Goal: Task Accomplishment & Management: Manage account settings

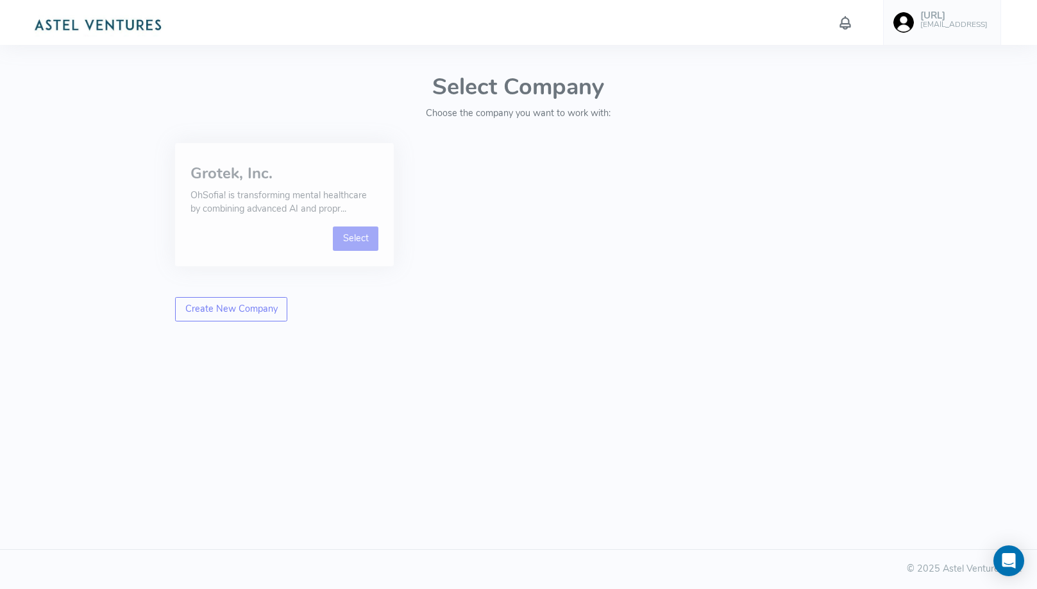
click at [347, 234] on link "Select" at bounding box center [356, 238] width 46 height 24
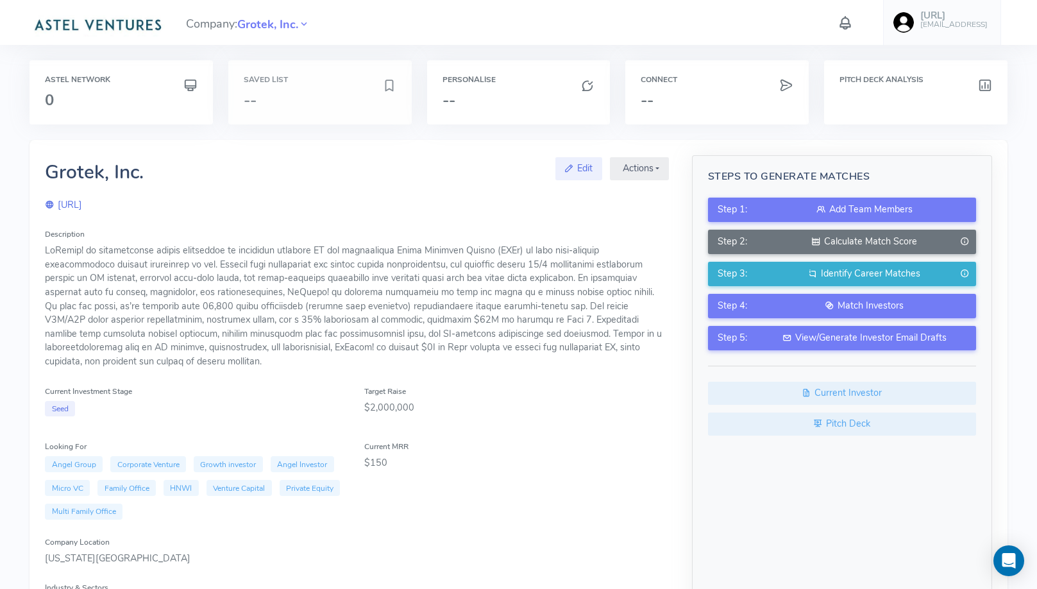
click at [339, 94] on h3 "--" at bounding box center [313, 100] width 138 height 17
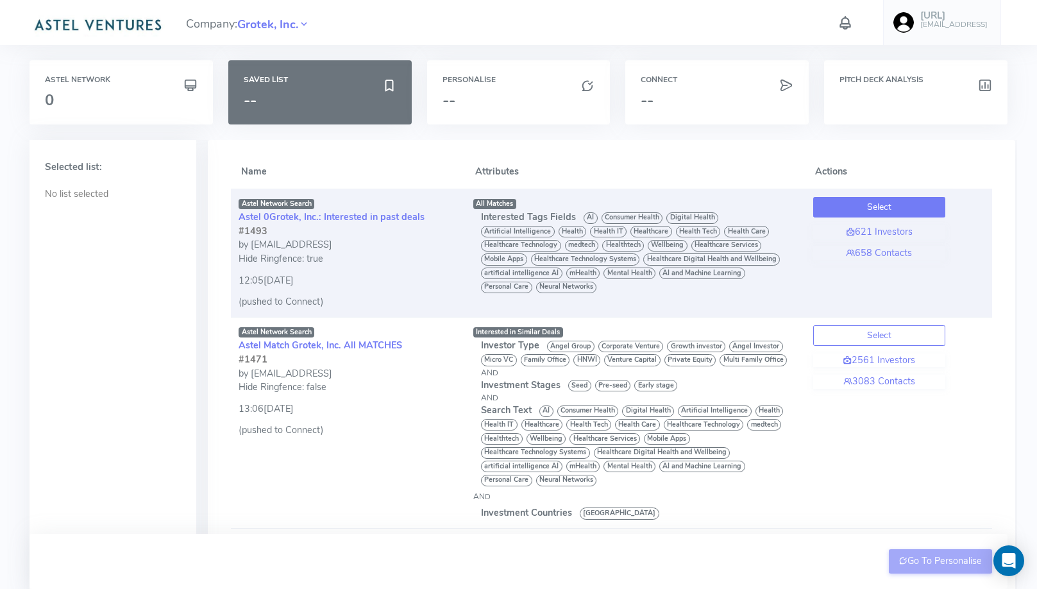
click at [887, 210] on button "Select" at bounding box center [879, 207] width 132 height 21
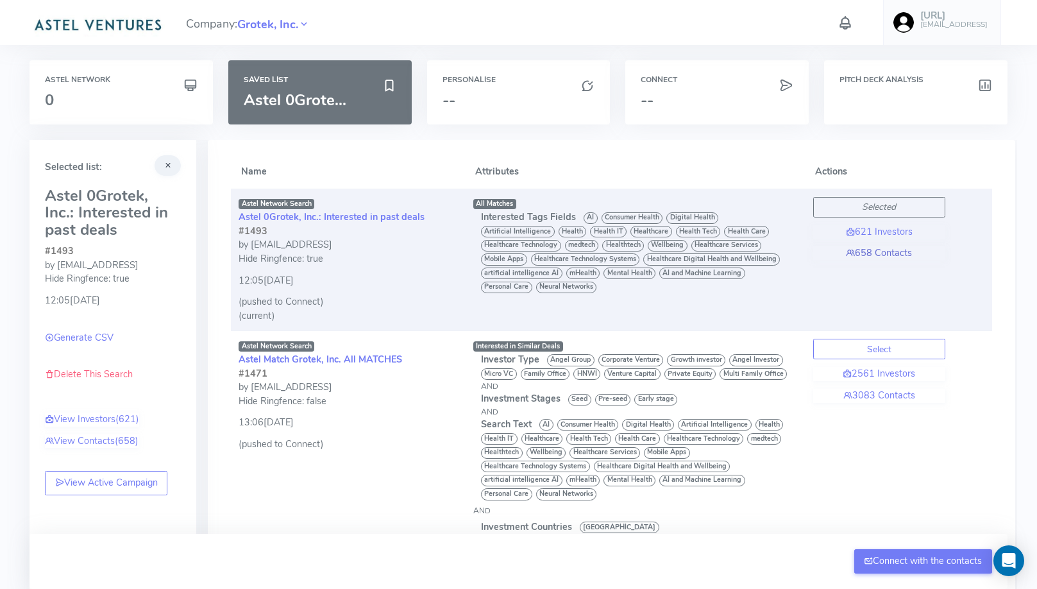
click at [897, 251] on link "658 Contacts" at bounding box center [879, 253] width 132 height 14
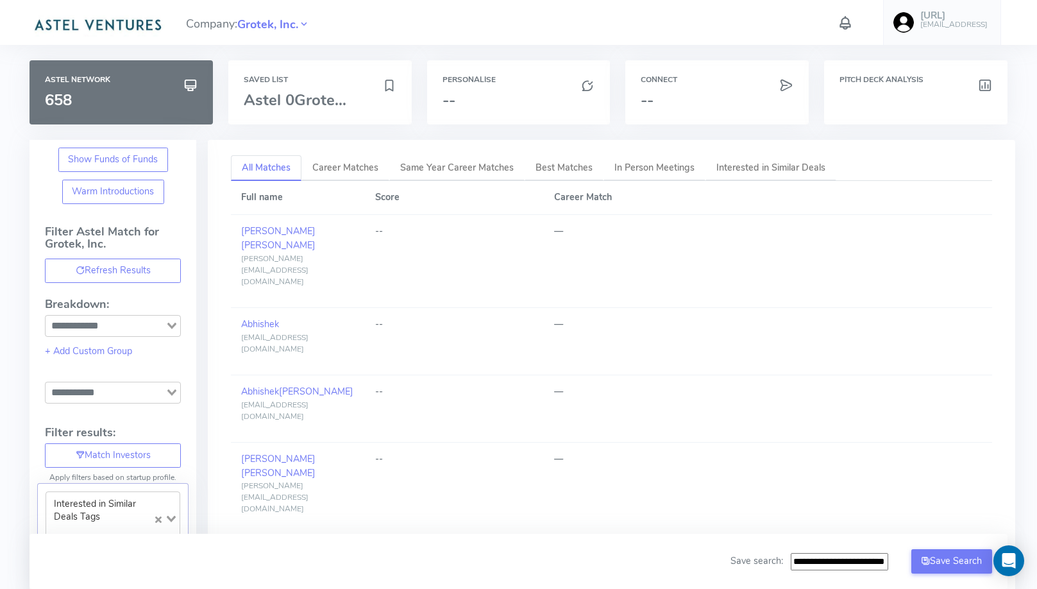
click at [837, 562] on input "**********" at bounding box center [838, 562] width 97 height 18
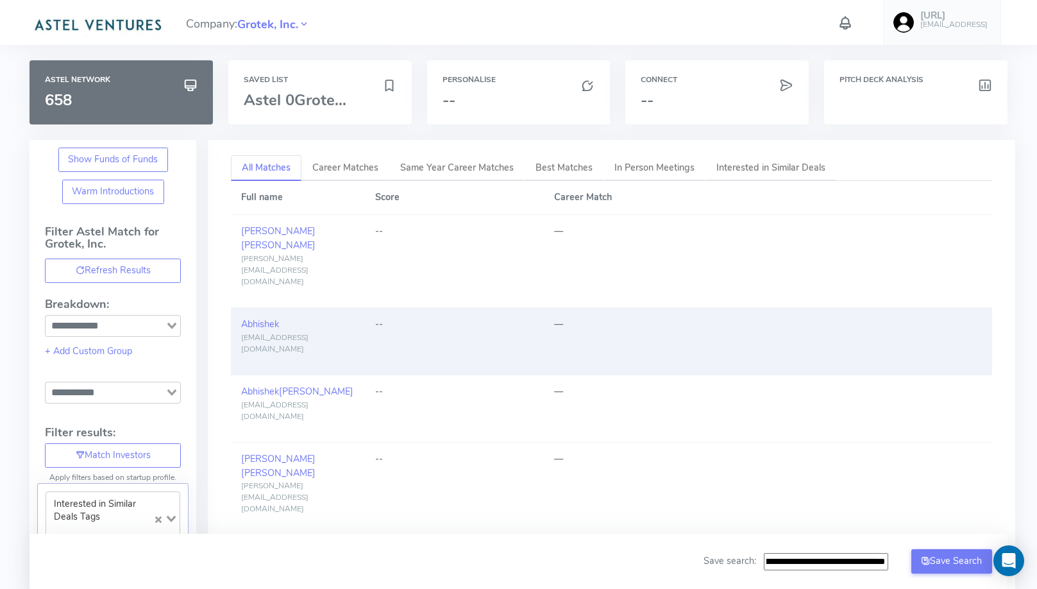
scroll to position [0, 49]
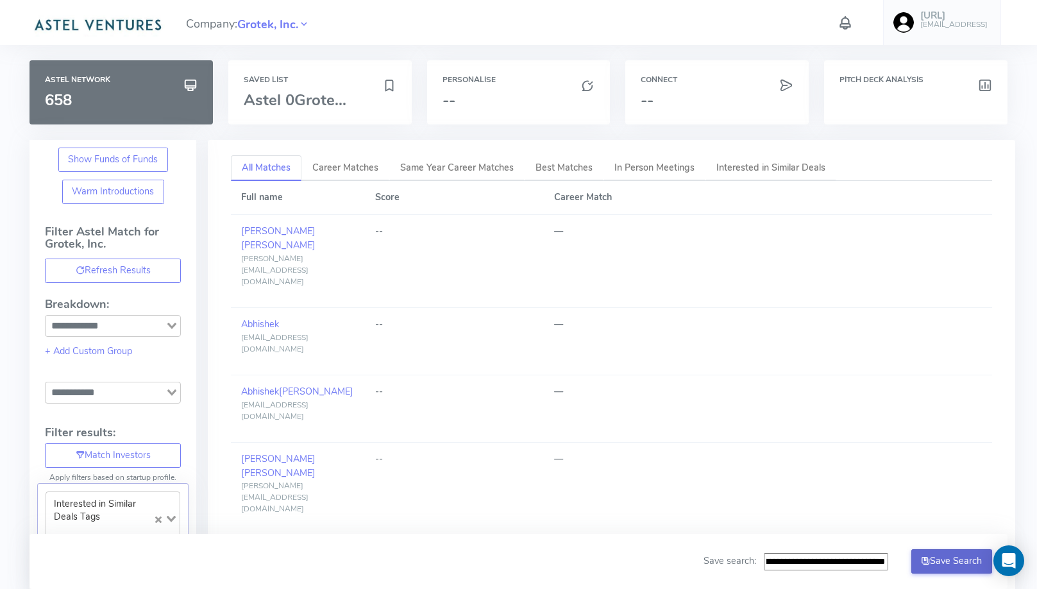
type input "**********"
click at [953, 559] on button "Save Search" at bounding box center [951, 561] width 81 height 24
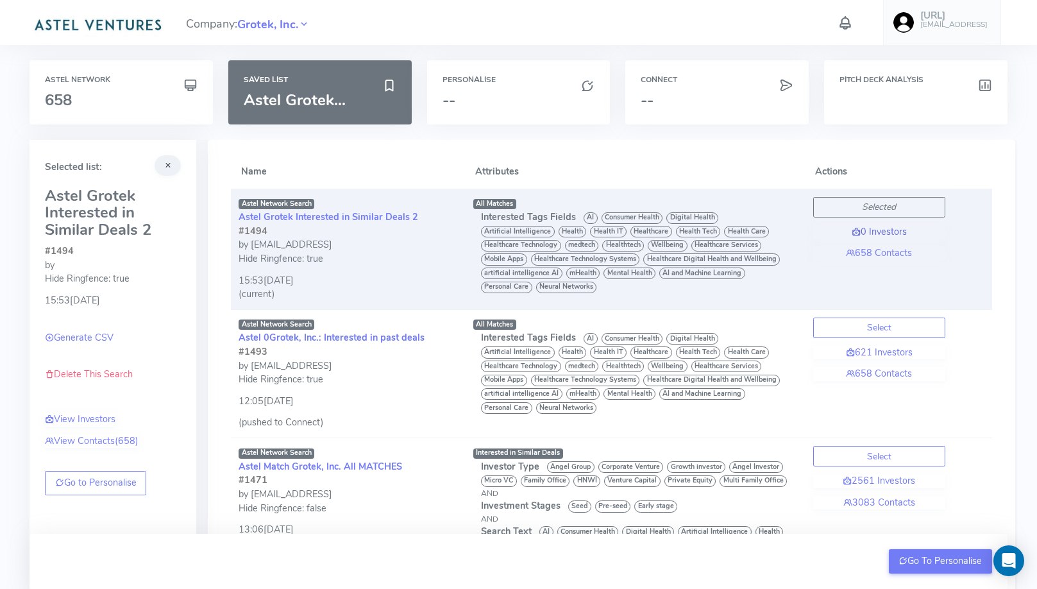
click at [837, 237] on link "0 Investors" at bounding box center [879, 232] width 132 height 14
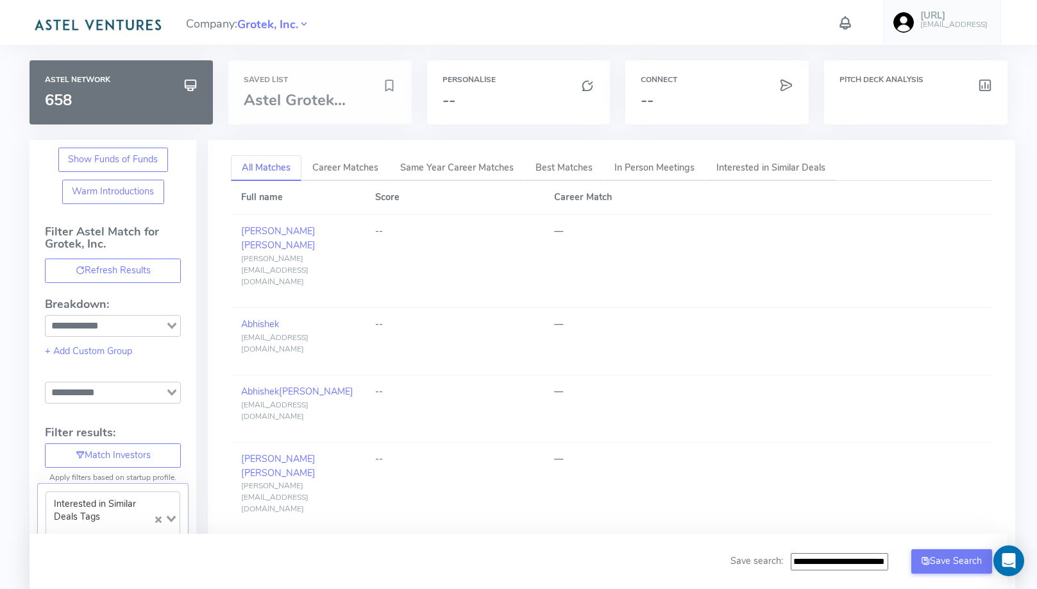
click at [353, 89] on div "Saved List Astel Grotek..." at bounding box center [319, 92] width 183 height 64
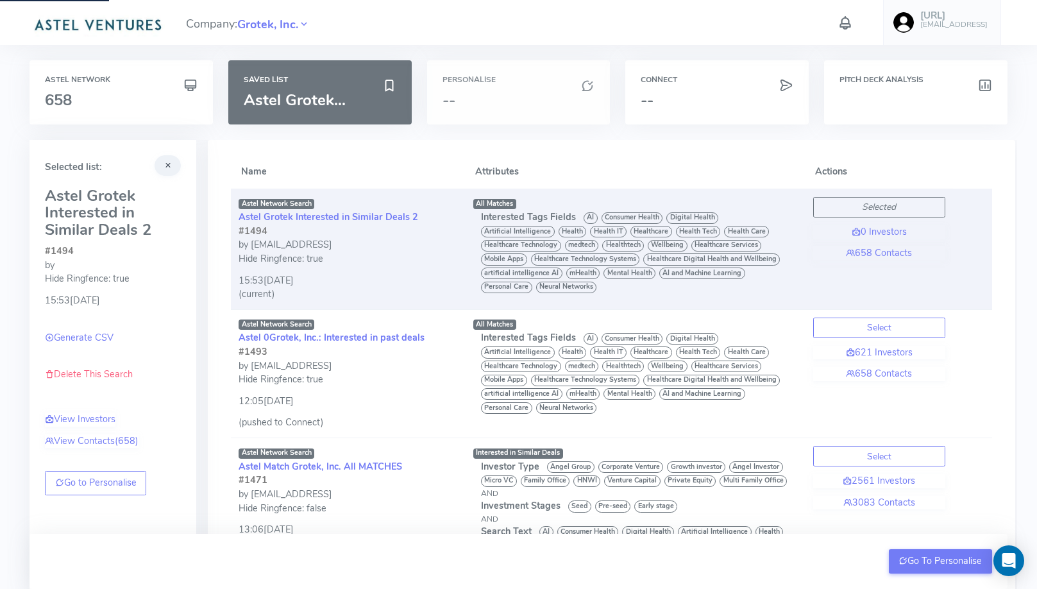
click at [531, 83] on h6 "Personalise" at bounding box center [518, 80] width 153 height 8
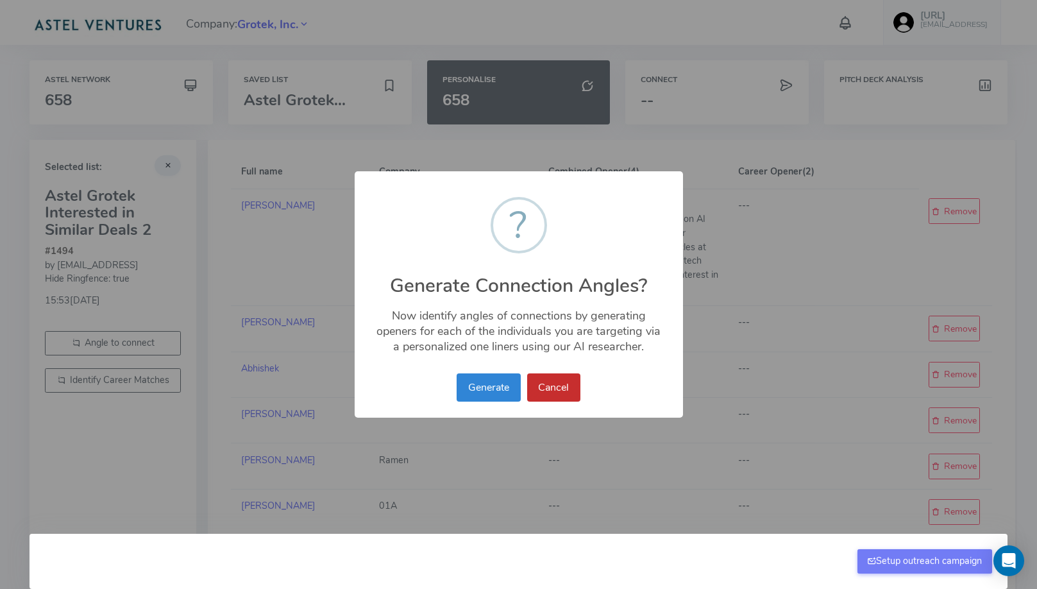
click at [553, 388] on button "Cancel" at bounding box center [553, 387] width 53 height 28
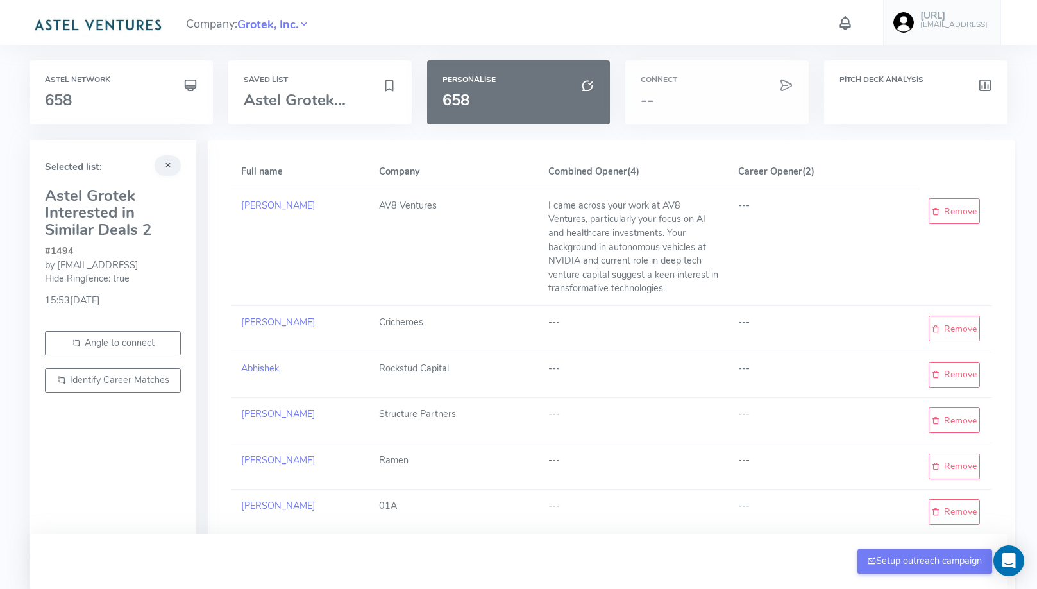
click at [661, 94] on h3 "--" at bounding box center [716, 100] width 153 height 17
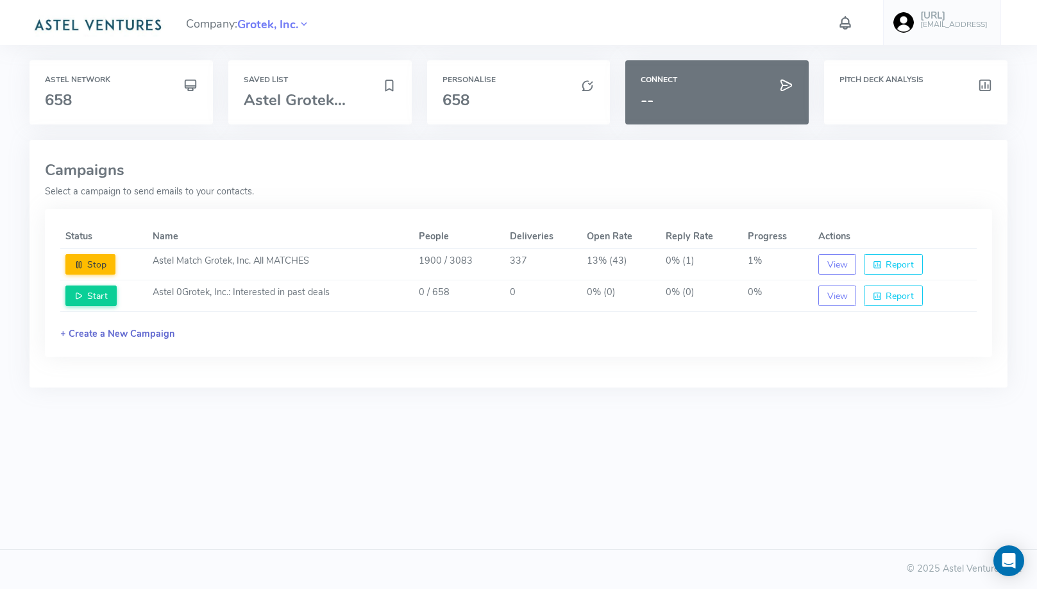
click at [138, 327] on link "+ Create a New Campaign" at bounding box center [117, 333] width 114 height 13
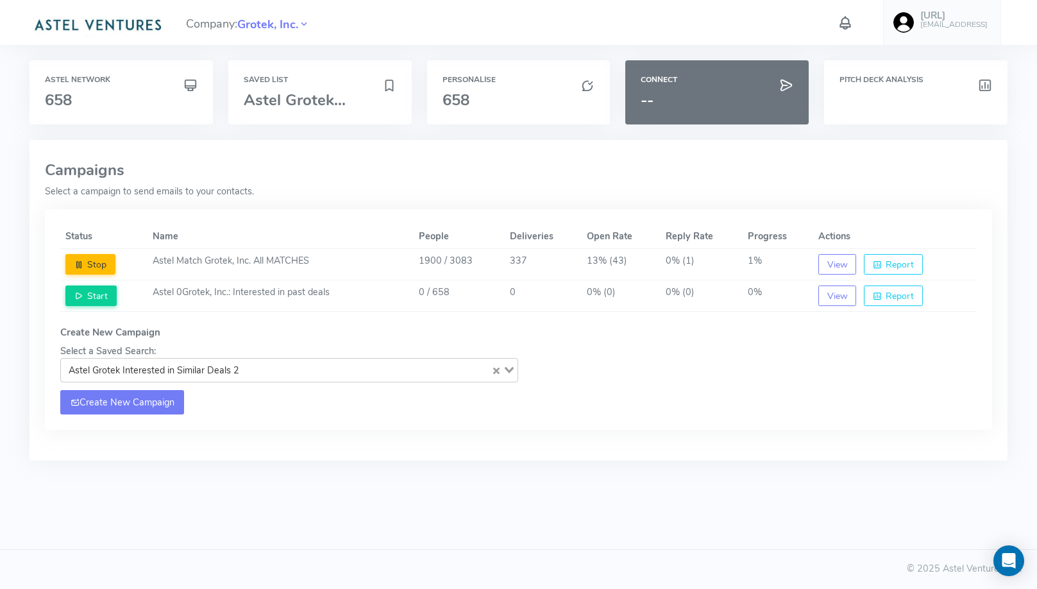
click at [153, 401] on link "Create New Campaign" at bounding box center [122, 402] width 124 height 24
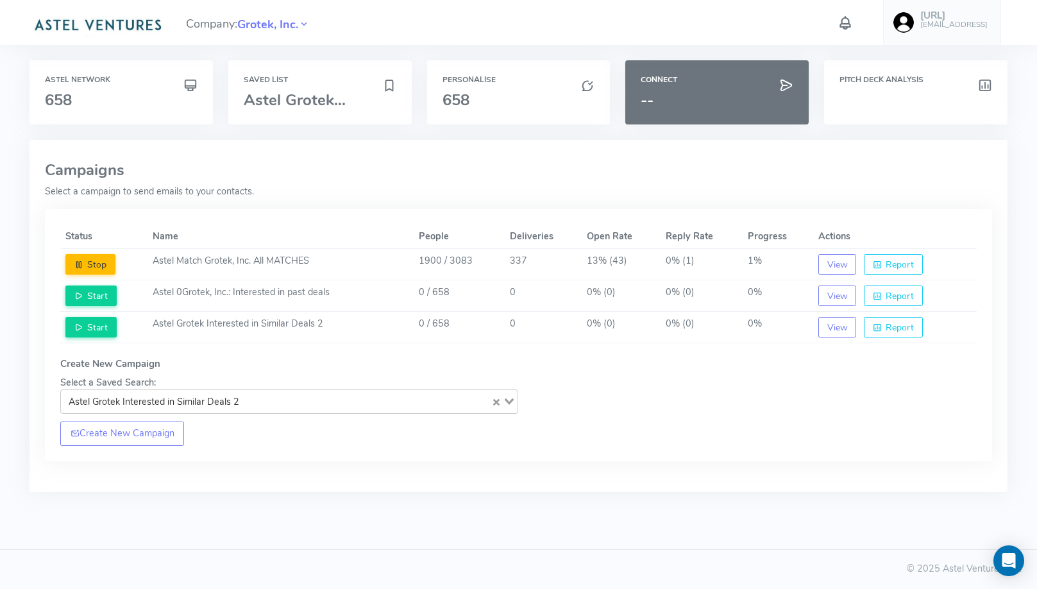
click at [853, 13] on icon at bounding box center [845, 23] width 17 height 22
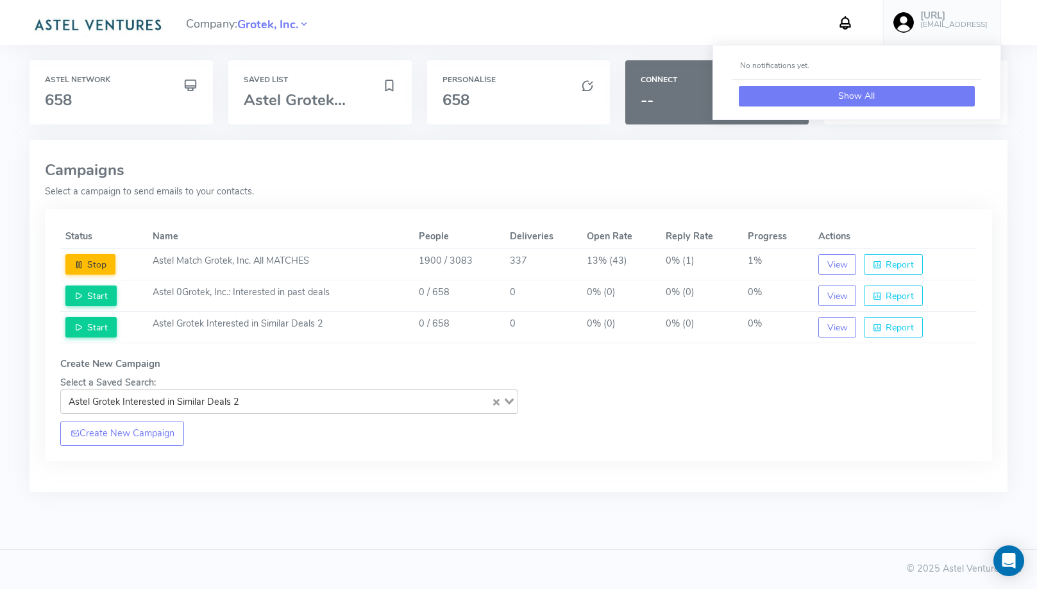
click at [859, 100] on button "Show All" at bounding box center [857, 96] width 236 height 21
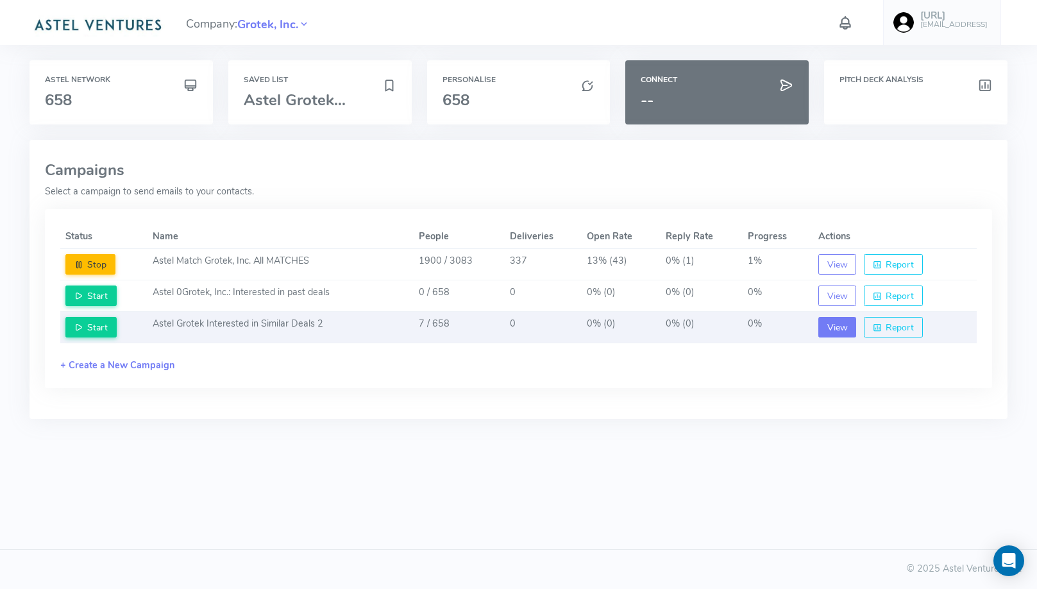
click at [831, 324] on button "View" at bounding box center [837, 327] width 38 height 21
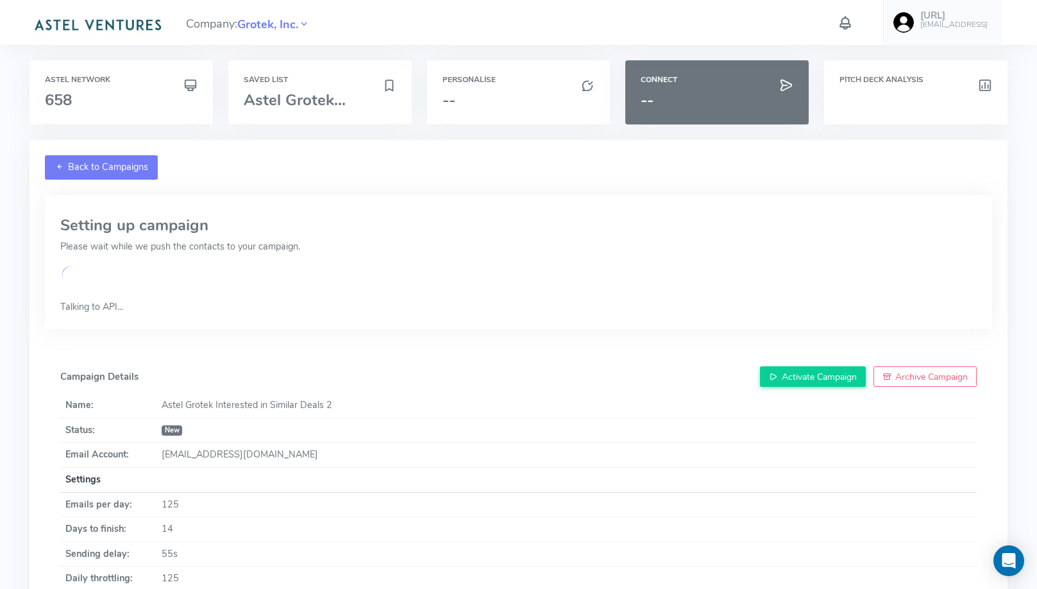
click at [122, 157] on link "Back to Campaigns" at bounding box center [101, 167] width 113 height 24
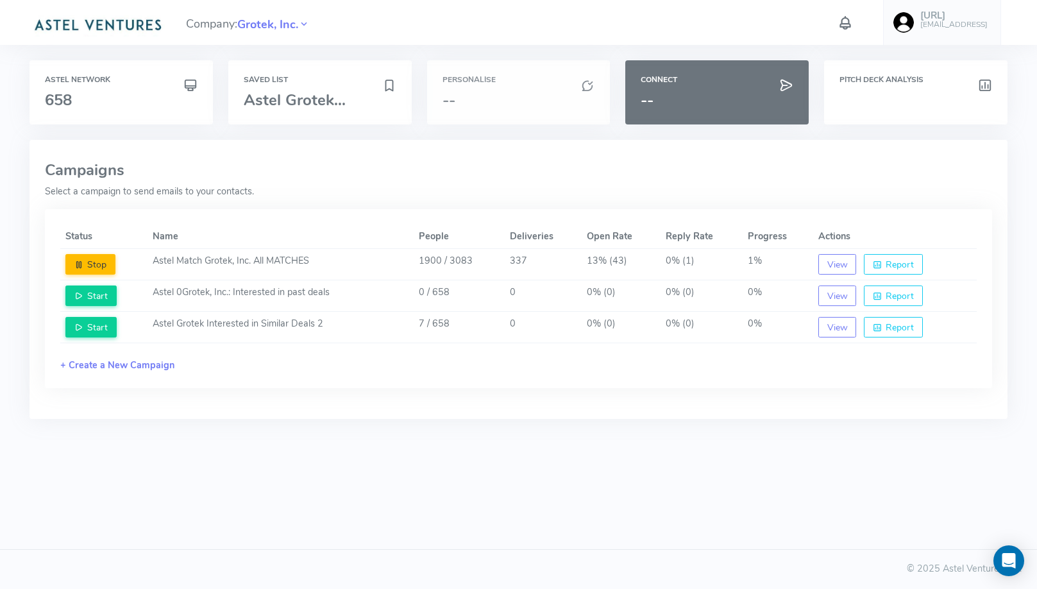
click at [506, 86] on div "Personalise --" at bounding box center [518, 92] width 183 height 64
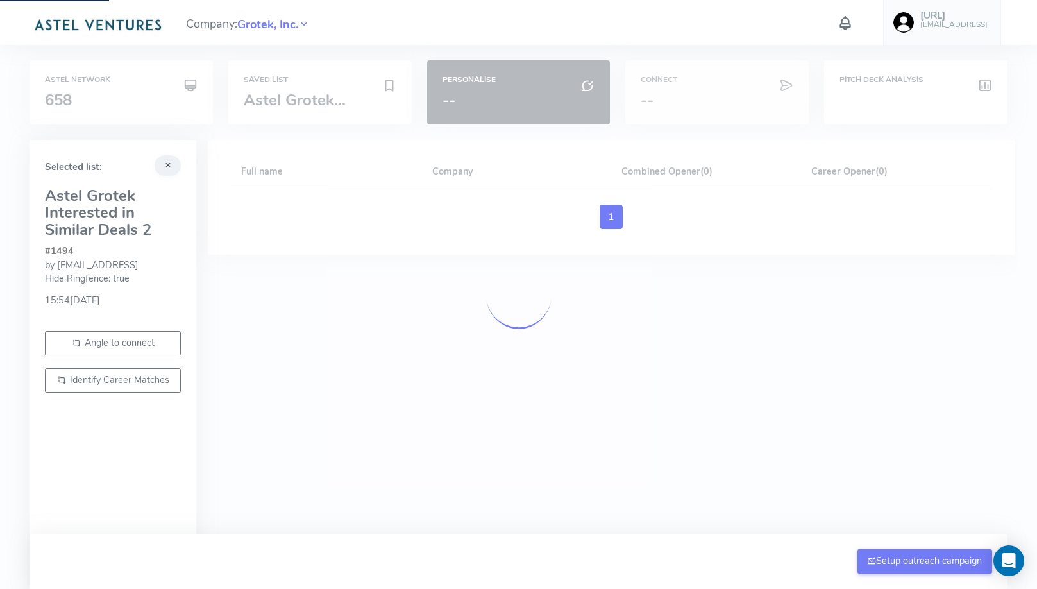
click at [696, 88] on div at bounding box center [518, 294] width 1037 height 589
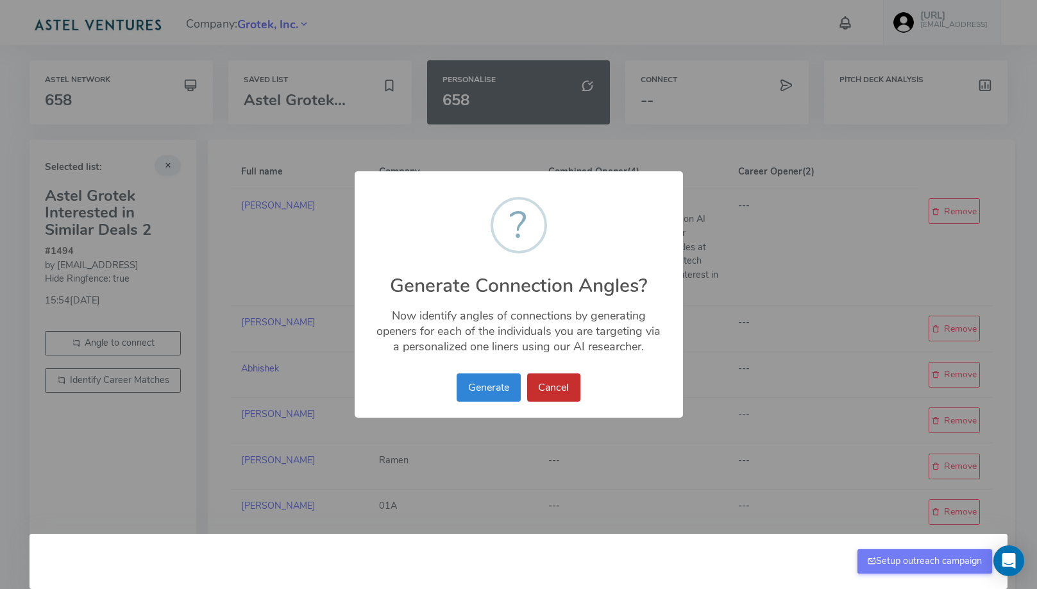
click at [569, 386] on button "Cancel" at bounding box center [553, 387] width 53 height 28
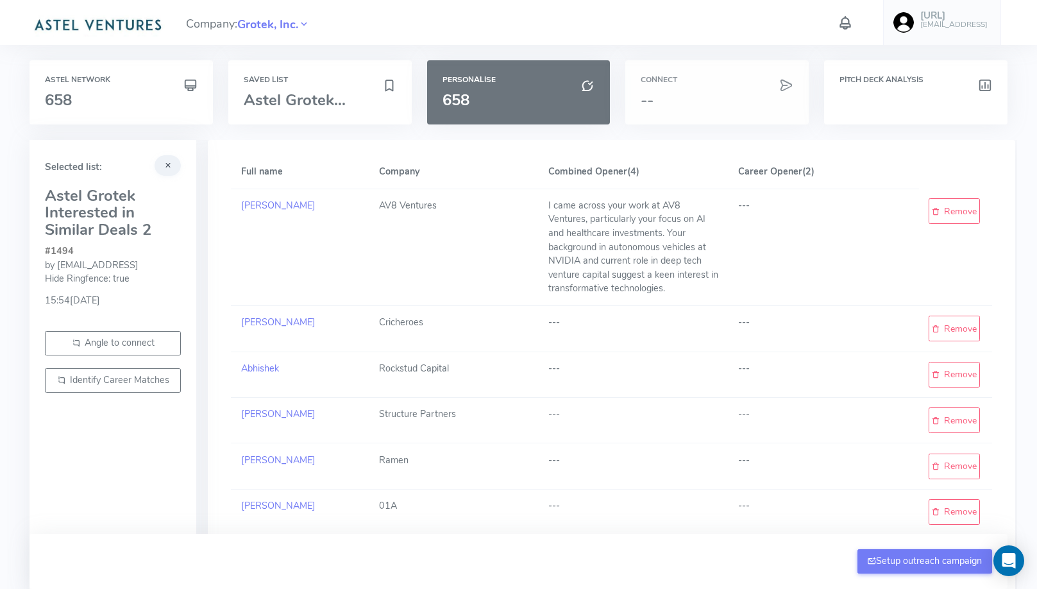
click at [724, 71] on div "Connect --" at bounding box center [716, 92] width 183 height 64
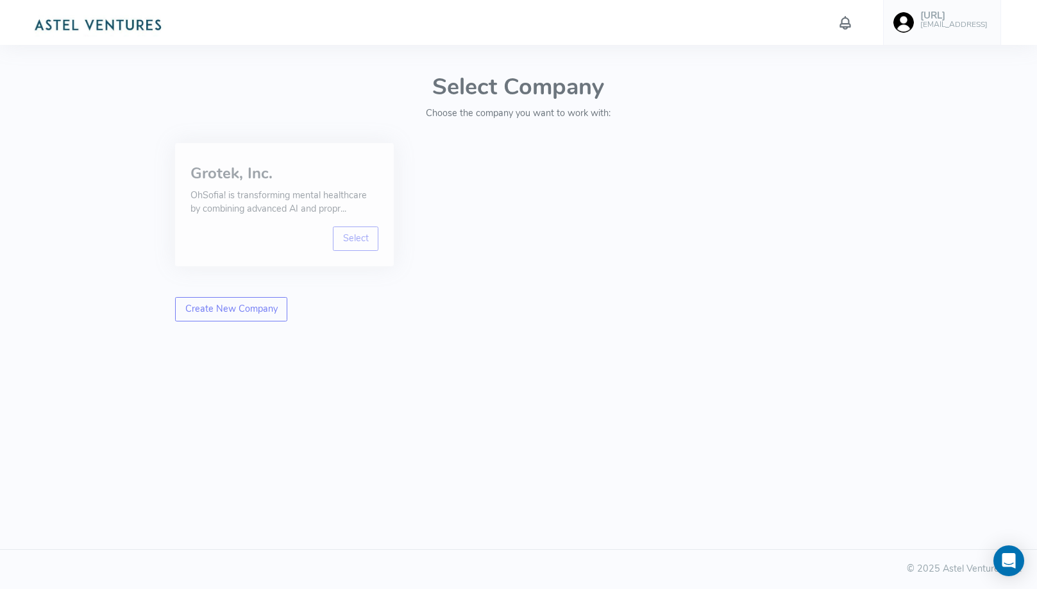
click at [314, 217] on div "Grotek, Inc. OhSofia! is transforming mental healthcare by combining advanced A…" at bounding box center [284, 192] width 188 height 68
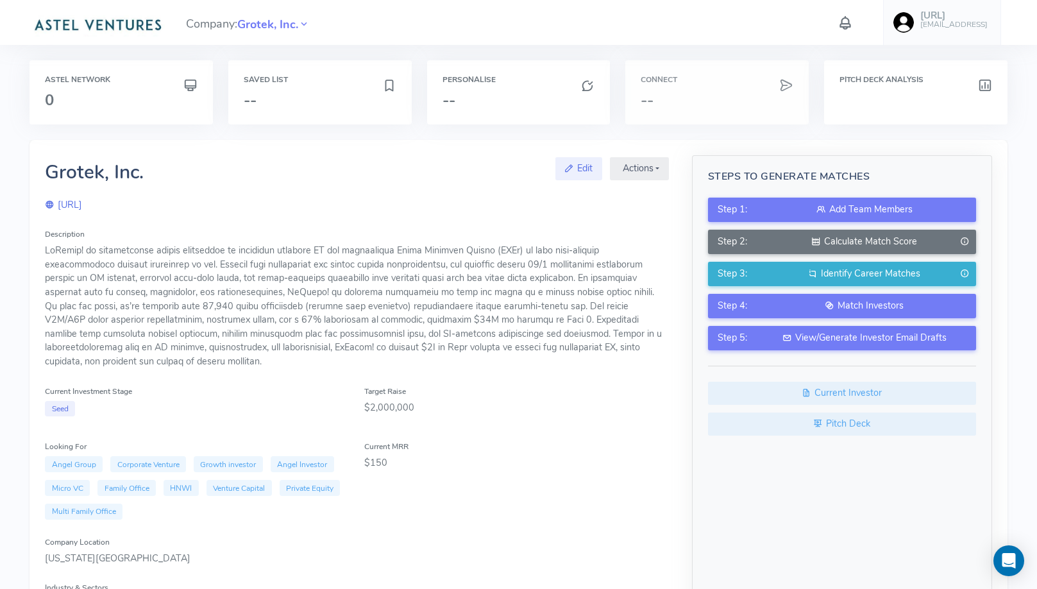
click at [776, 113] on div "Connect --" at bounding box center [716, 92] width 183 height 64
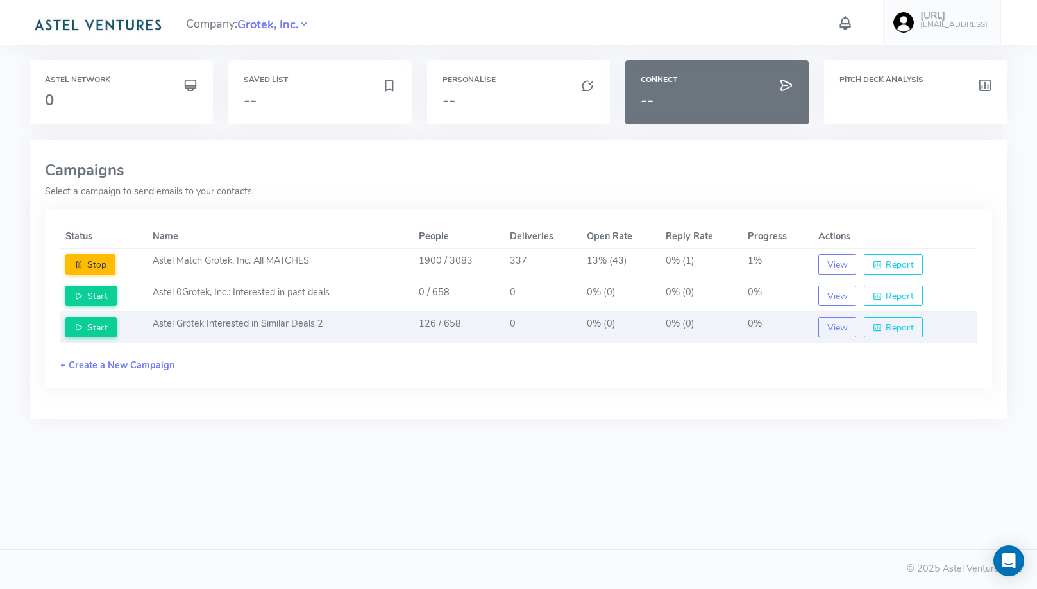
click at [369, 321] on td "Astel Grotek Interested in Similar Deals 2" at bounding box center [280, 327] width 266 height 31
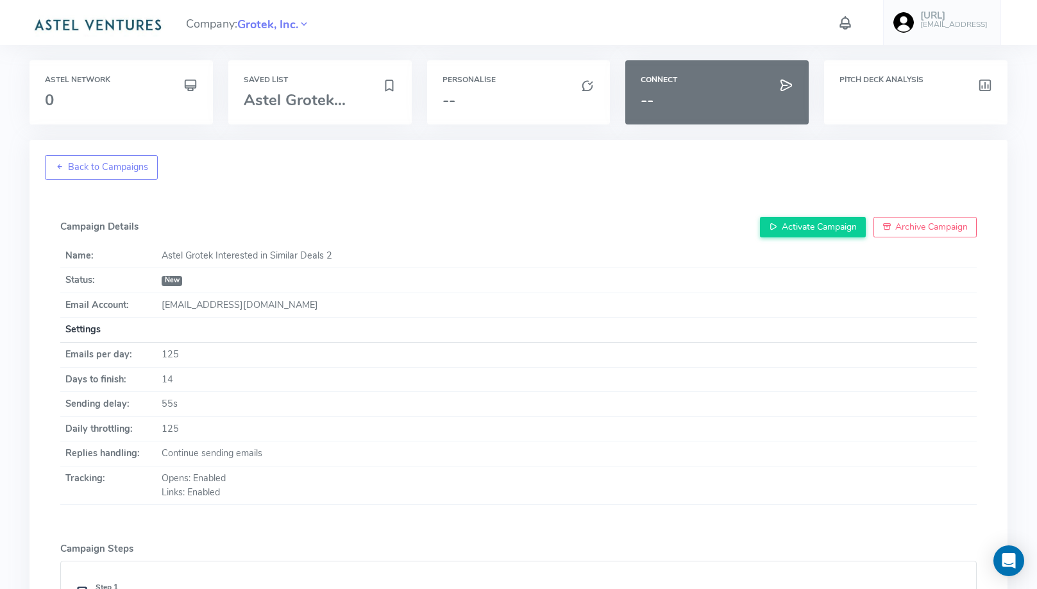
click at [852, 15] on div at bounding box center [845, 22] width 63 height 25
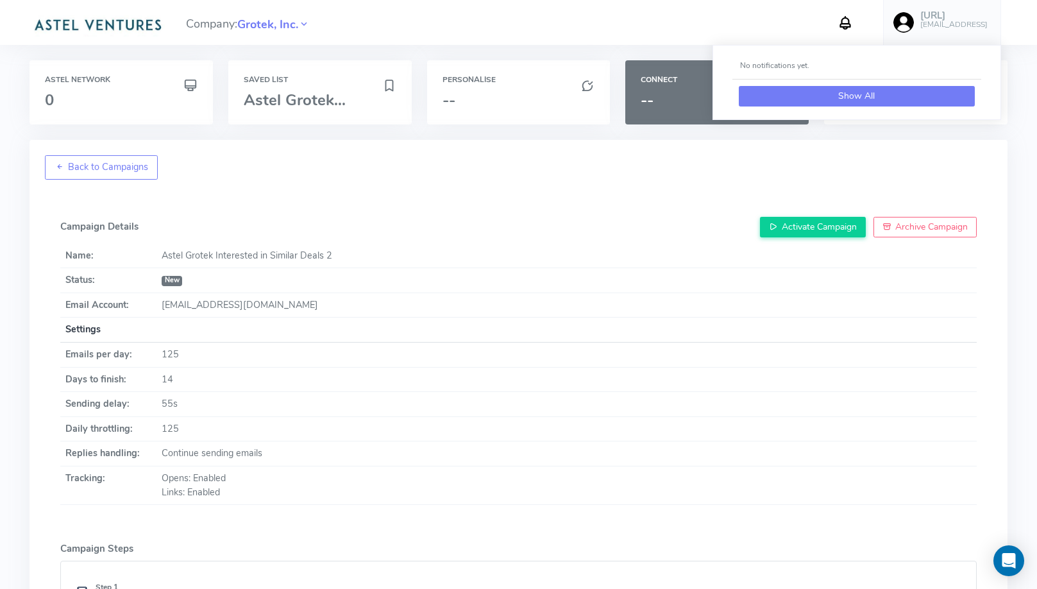
click at [837, 88] on button "Show All" at bounding box center [857, 96] width 236 height 21
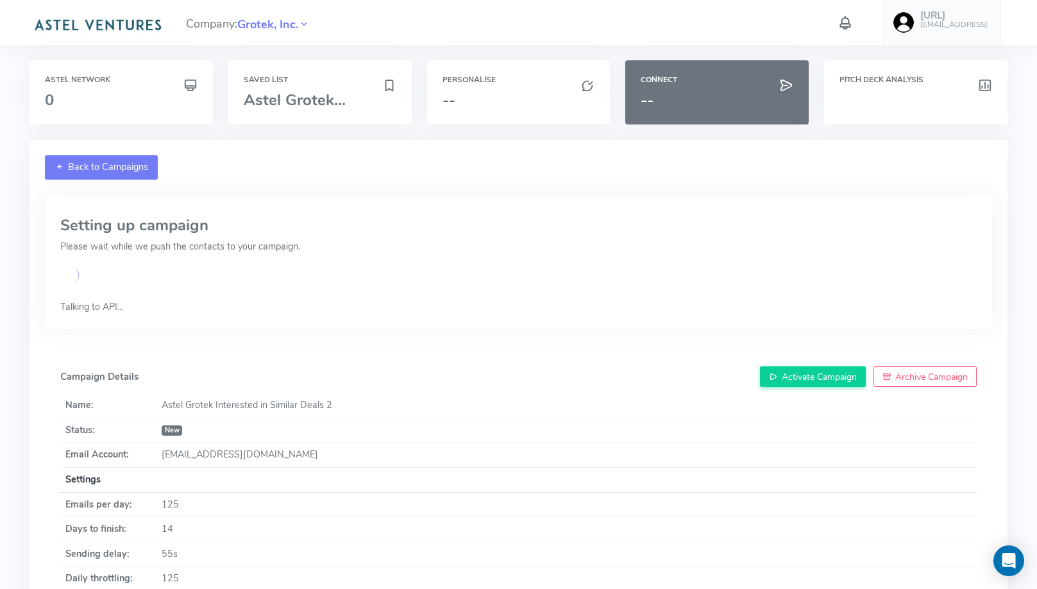
click at [149, 169] on link "Back to Campaigns" at bounding box center [101, 167] width 113 height 24
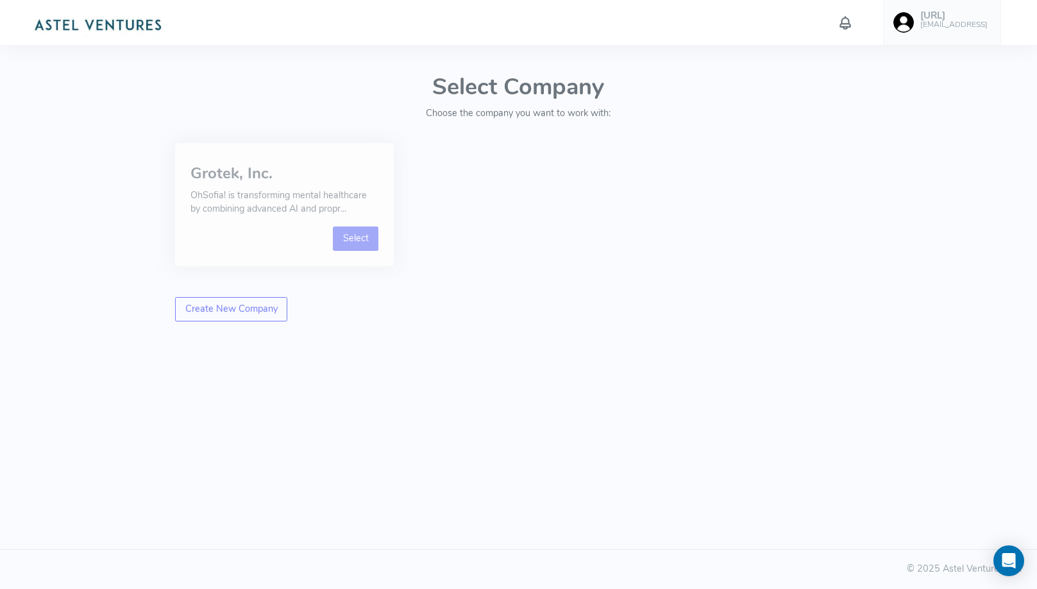
click at [361, 237] on link "Select" at bounding box center [356, 238] width 46 height 24
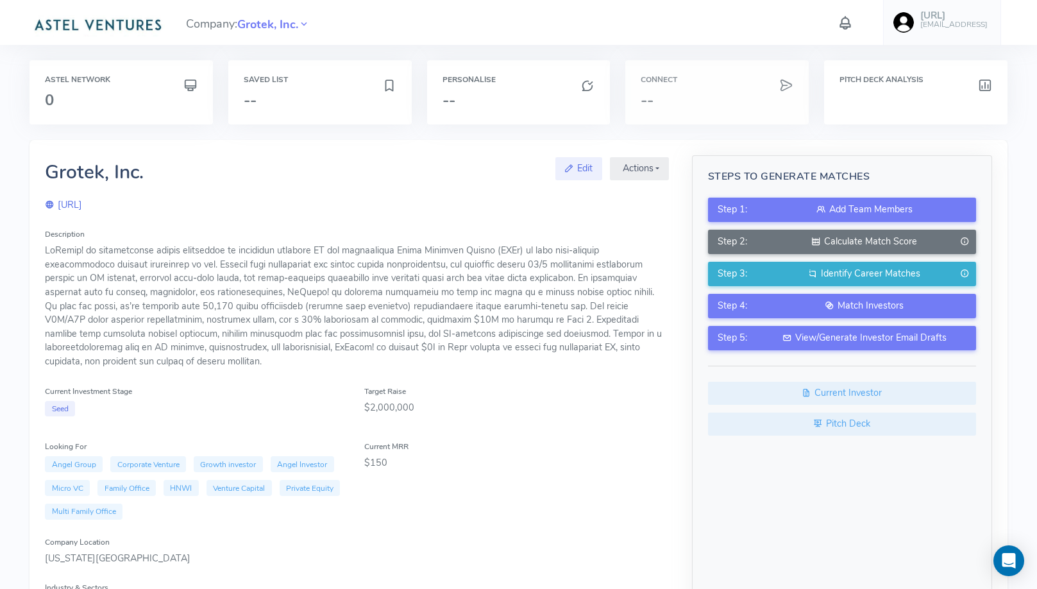
click at [730, 97] on h3 "--" at bounding box center [716, 100] width 153 height 17
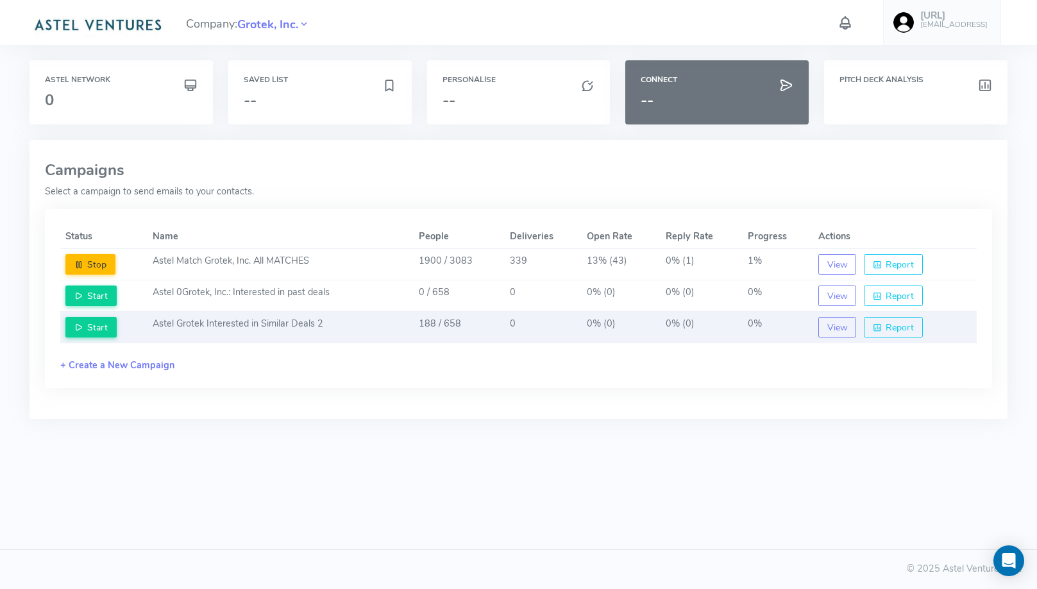
click at [283, 331] on td "Astel Grotek Interested in Similar Deals 2" at bounding box center [280, 327] width 266 height 31
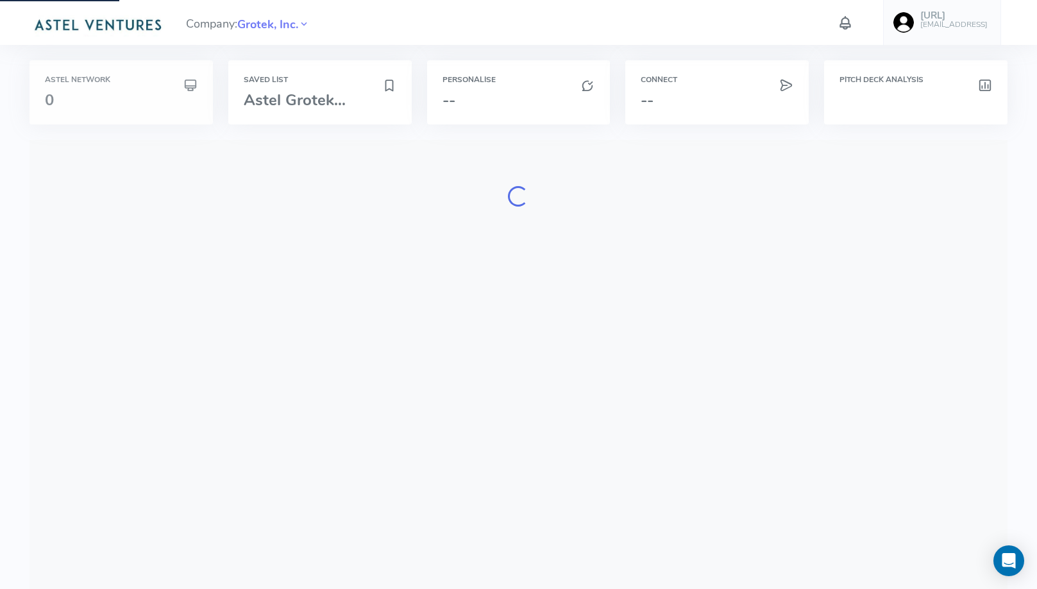
click at [108, 79] on h6 "Astel Network" at bounding box center [121, 80] width 153 height 8
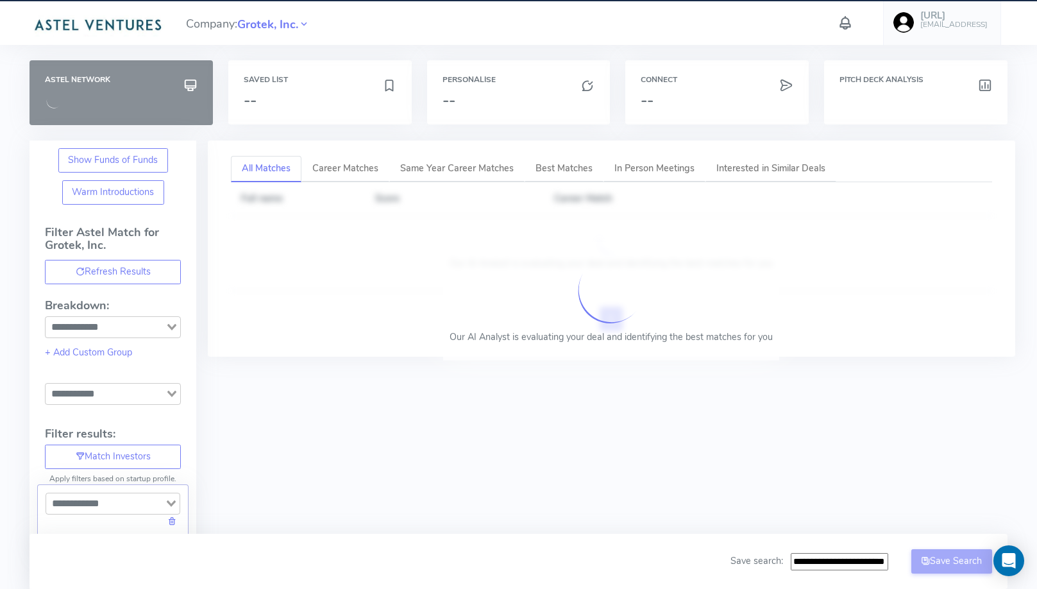
type input "**********"
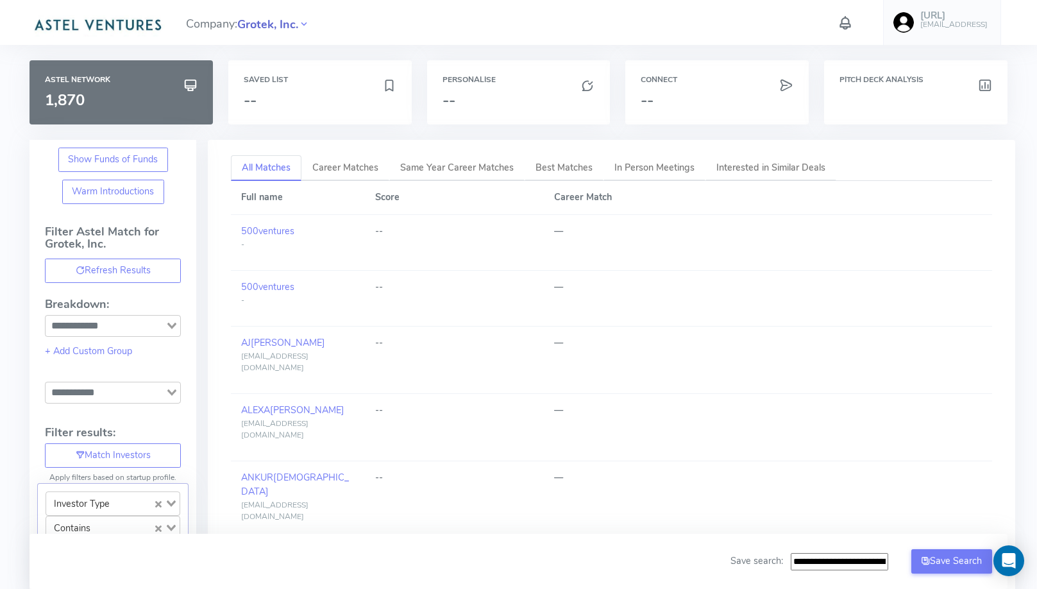
click at [257, 24] on span "Grotek, Inc." at bounding box center [267, 24] width 61 height 17
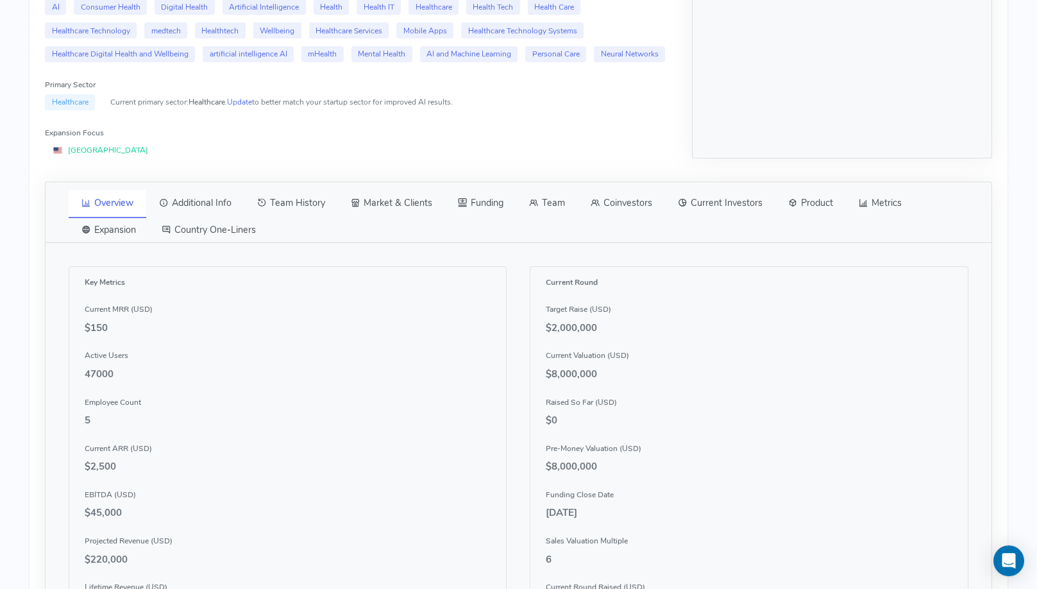
scroll to position [324, 0]
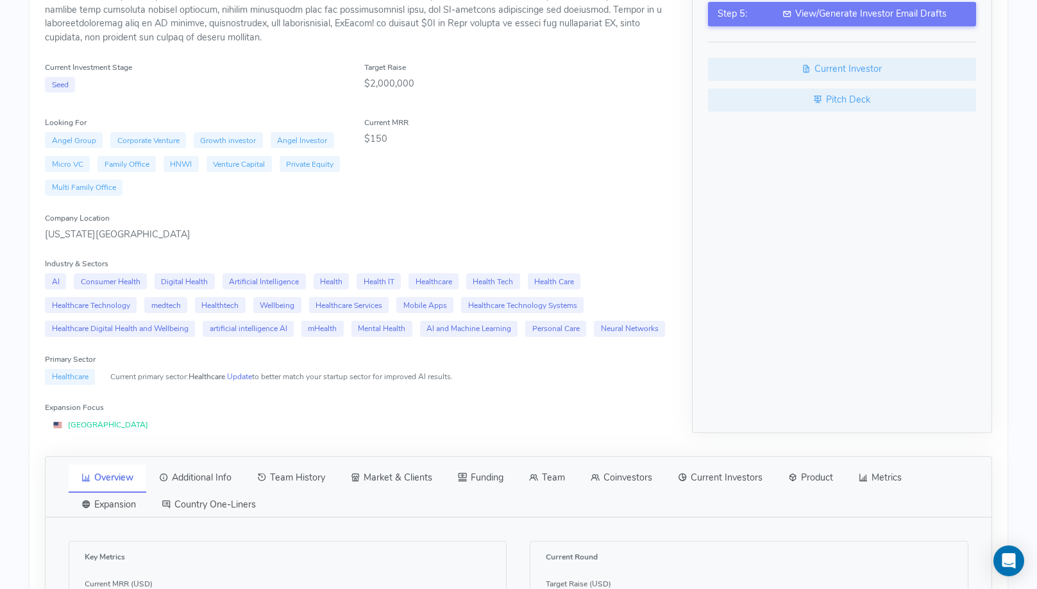
click at [530, 472] on link "Team" at bounding box center [547, 477] width 62 height 27
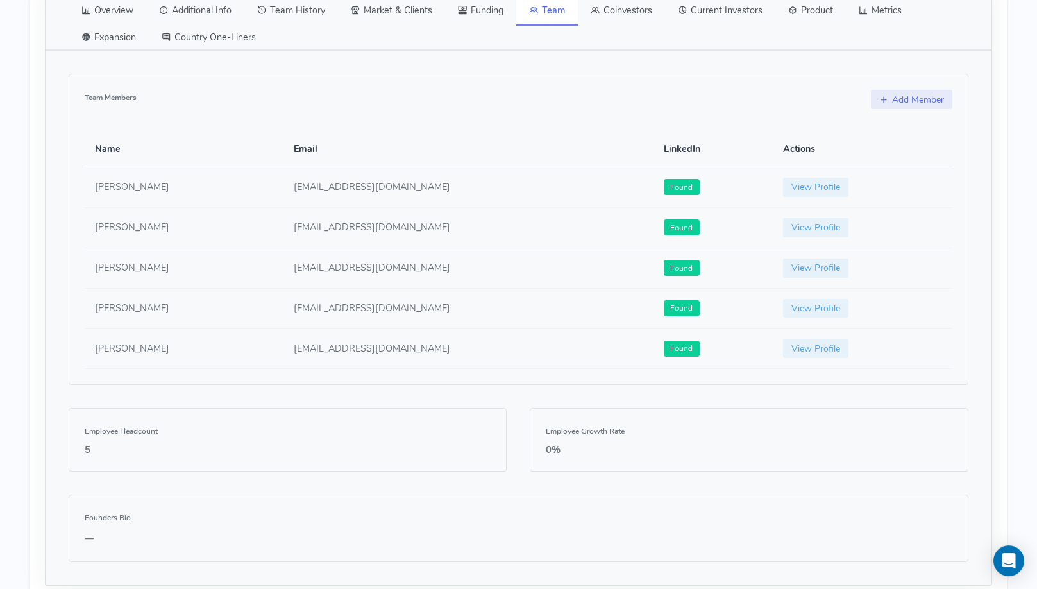
scroll to position [794, 0]
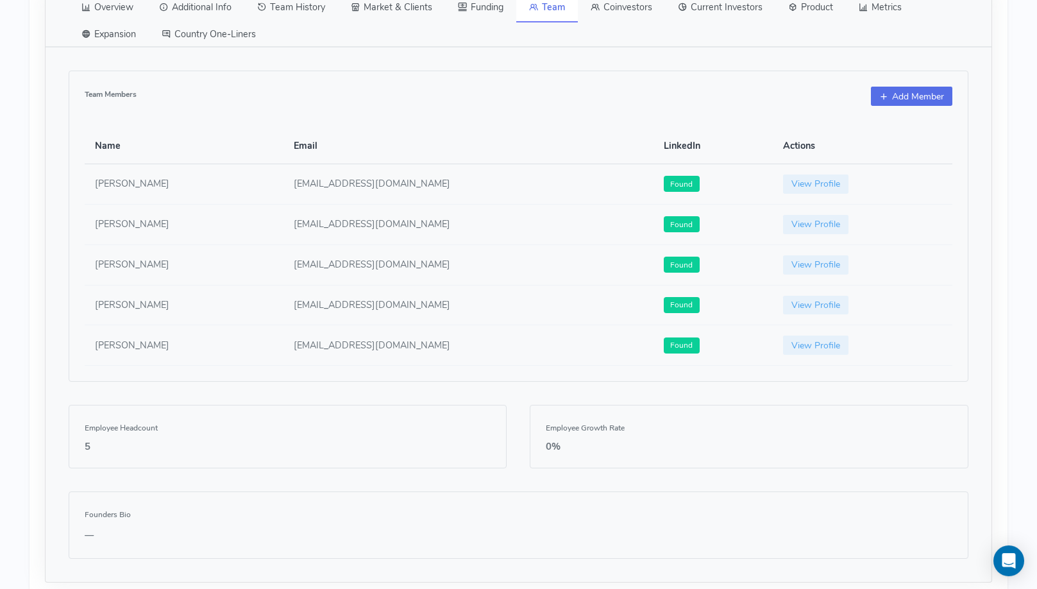
click at [892, 90] on link "Add Member" at bounding box center [911, 96] width 81 height 19
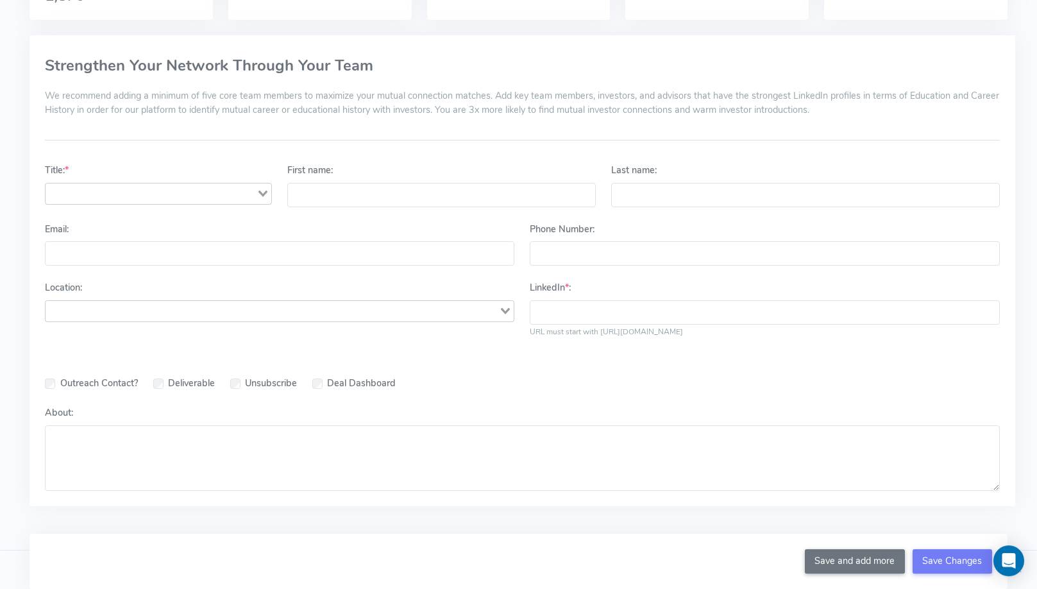
scroll to position [101, 0]
click at [190, 187] on div "Search for option" at bounding box center [151, 196] width 211 height 18
type input "****"
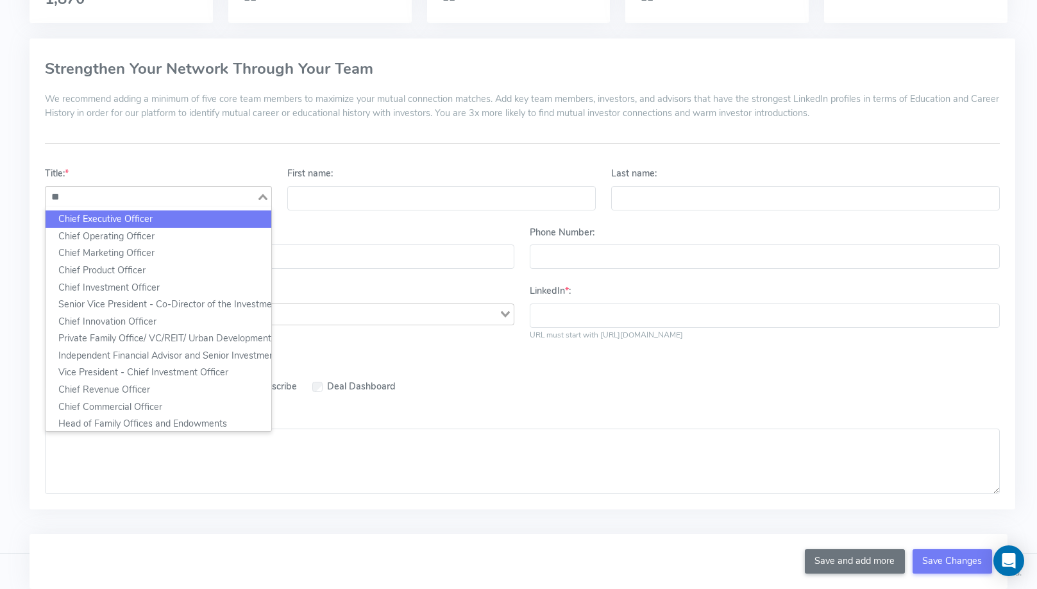
type input "***"
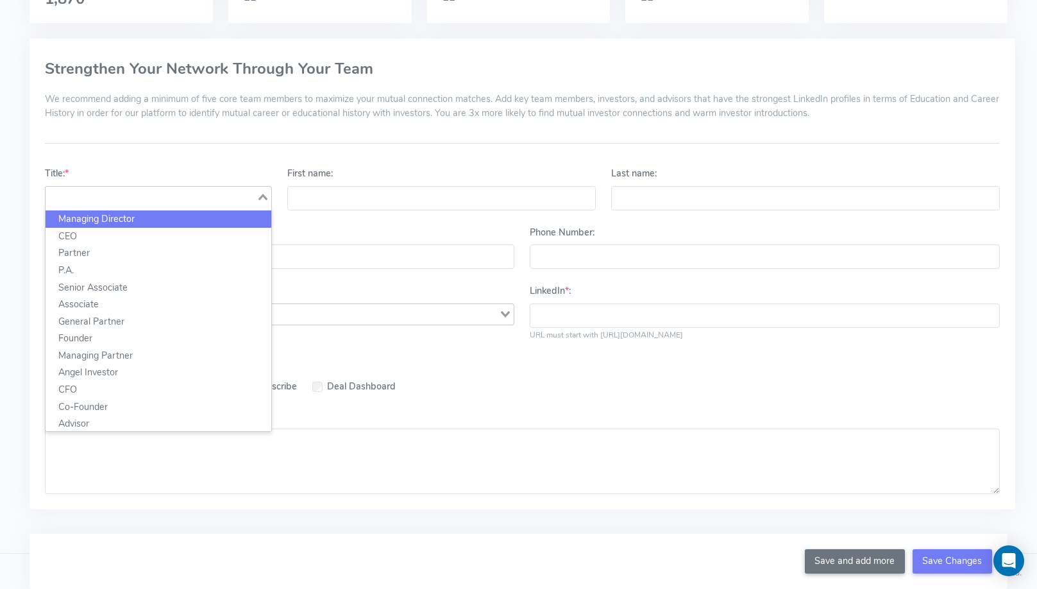
click at [257, 197] on div "Loading..." at bounding box center [263, 196] width 15 height 18
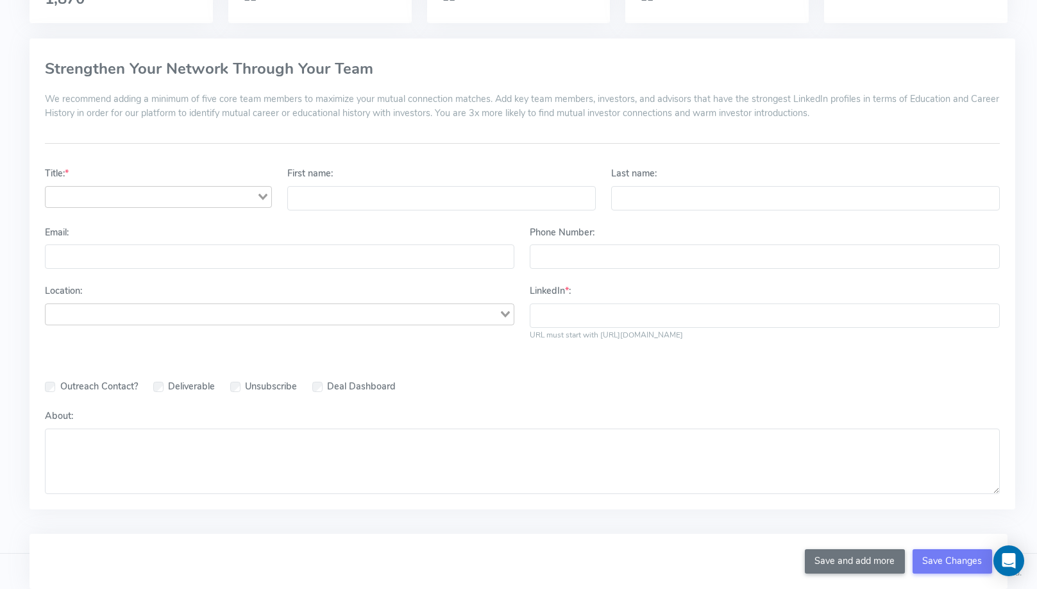
click at [159, 199] on input "Search for option" at bounding box center [151, 196] width 208 height 15
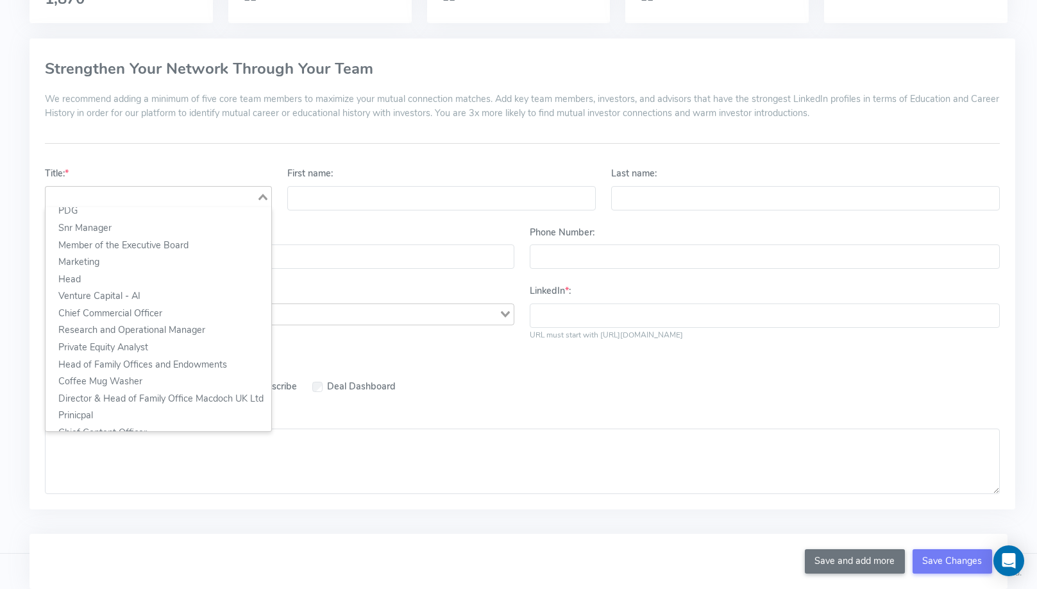
scroll to position [2246, 0]
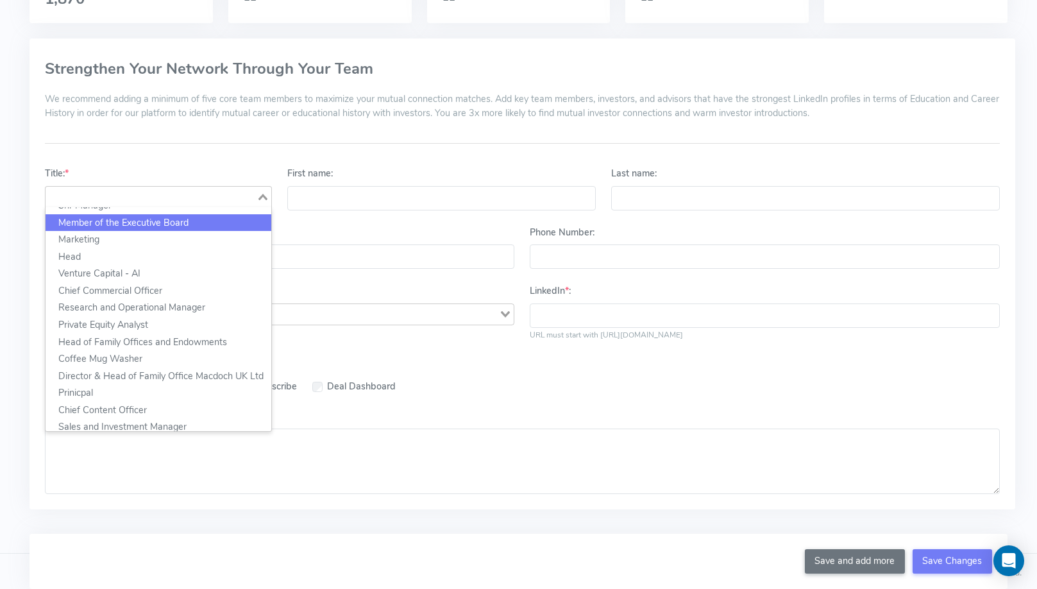
click at [281, 153] on div "Strengthen Your Network Through Your Team We recommend adding a minimum of five…" at bounding box center [521, 273] width 985 height 471
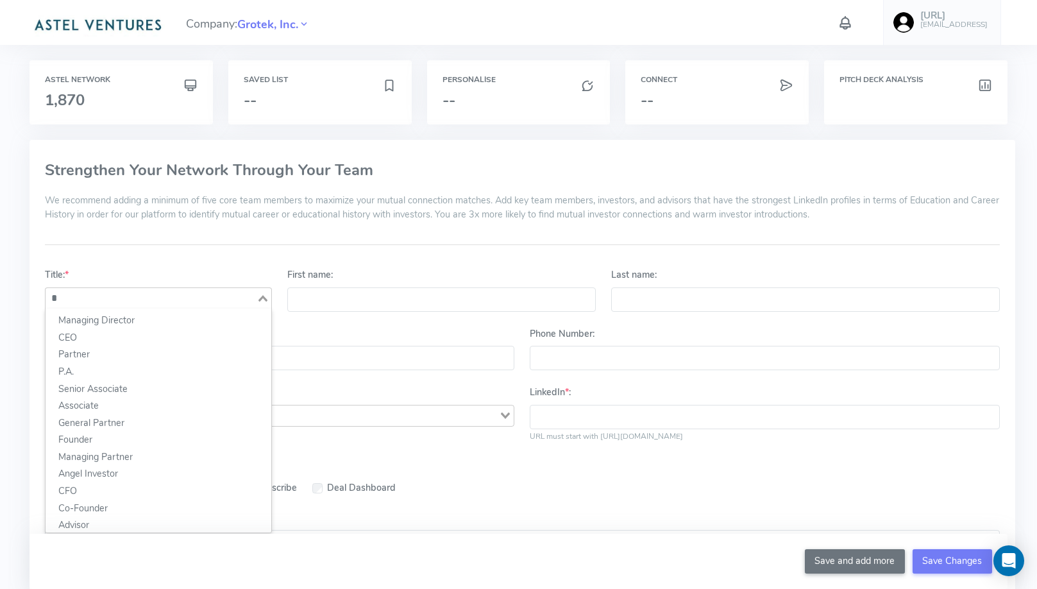
type input "**"
click at [173, 239] on div "Strengthen Your Network Through Your Team We recommend adding a minimum of five…" at bounding box center [522, 204] width 954 height 84
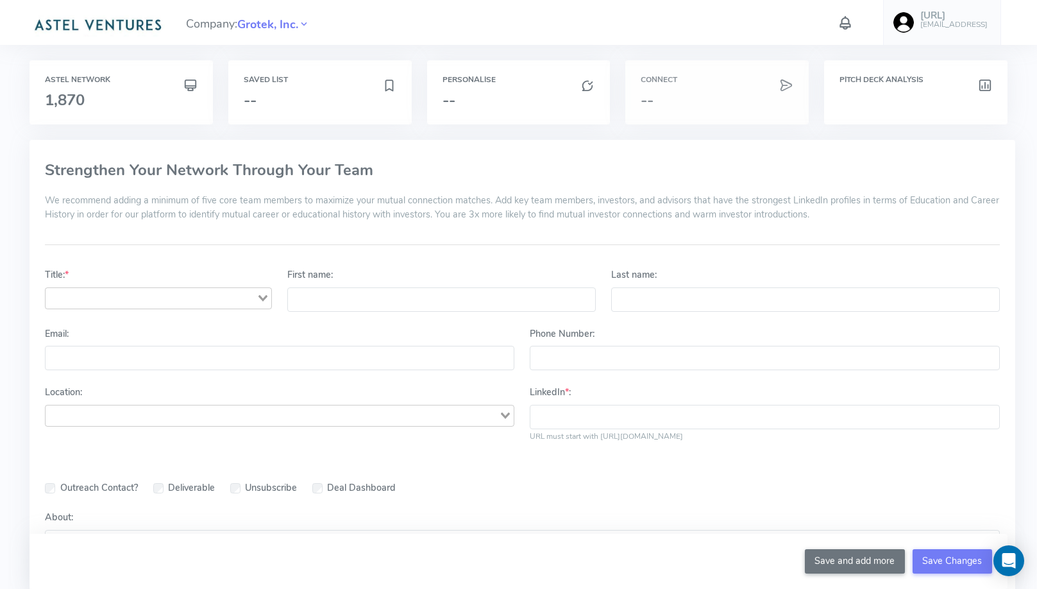
click at [710, 72] on div "Connect --" at bounding box center [716, 92] width 183 height 64
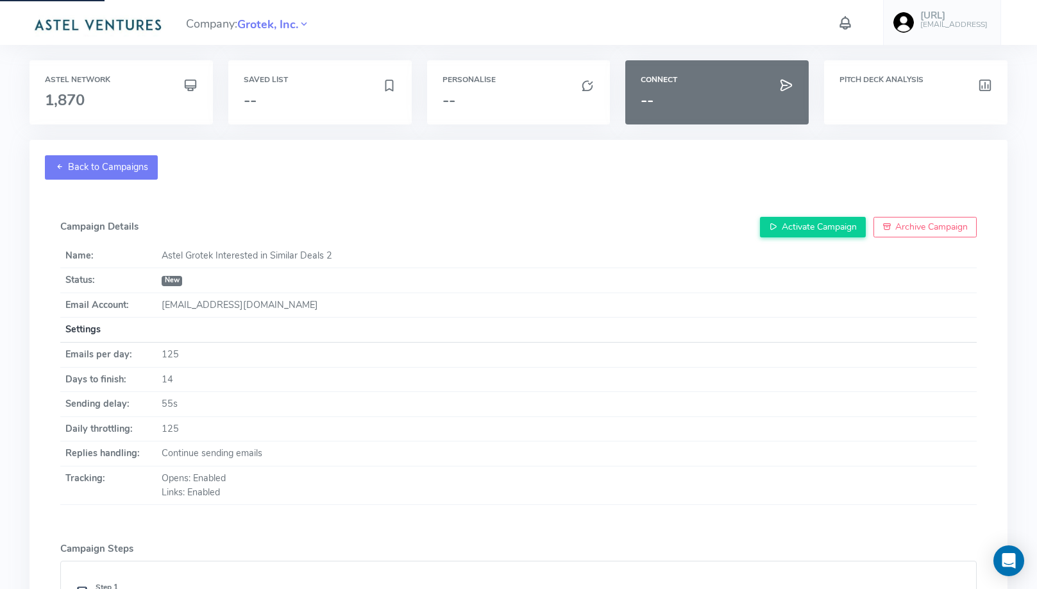
click at [111, 171] on link "Back to Campaigns" at bounding box center [101, 167] width 113 height 24
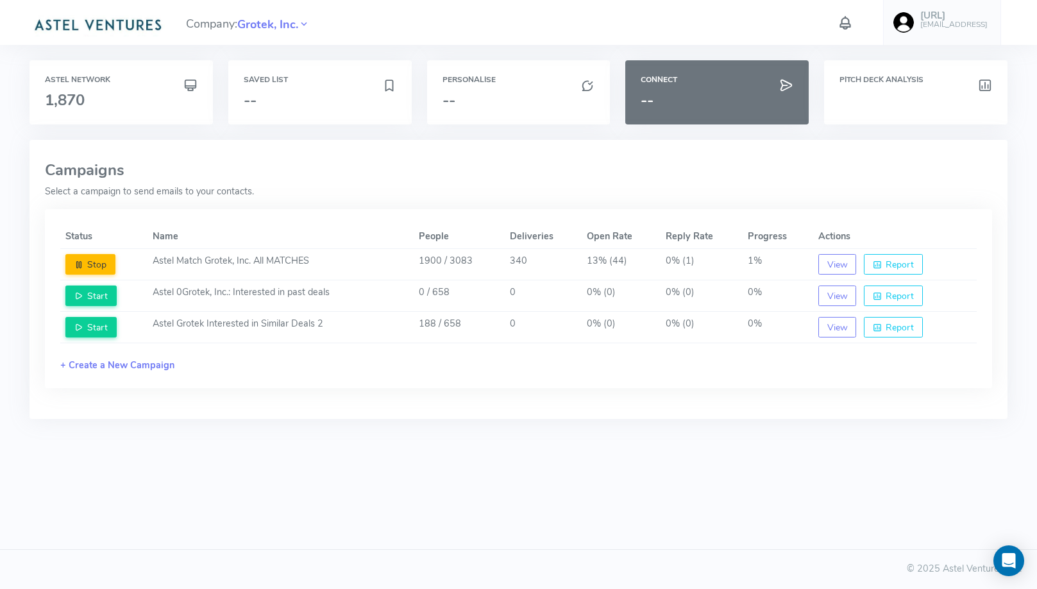
click at [853, 19] on icon at bounding box center [845, 23] width 17 height 22
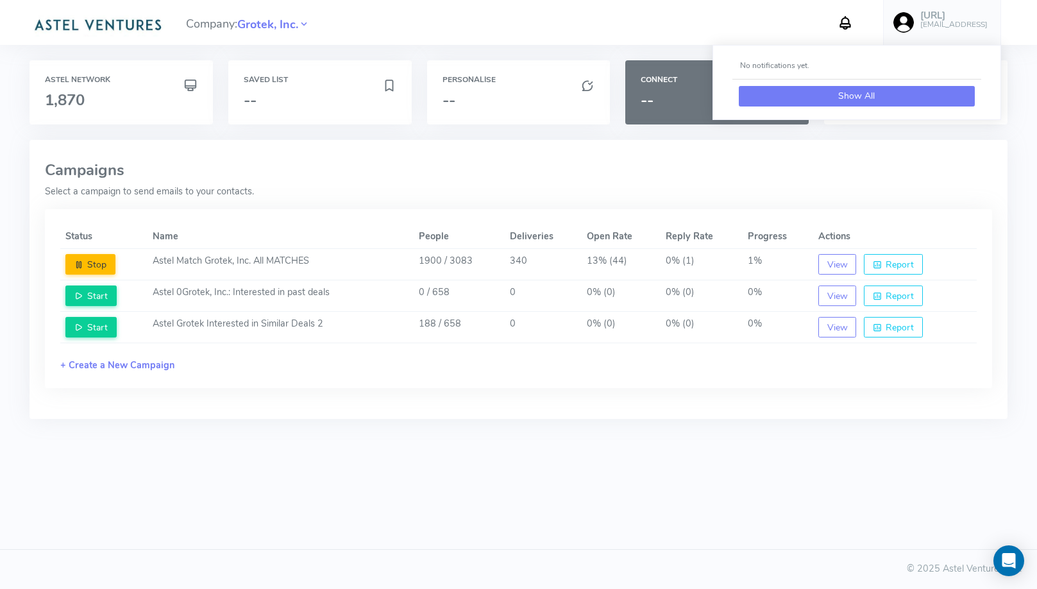
click at [812, 94] on button "Show All" at bounding box center [857, 96] width 236 height 21
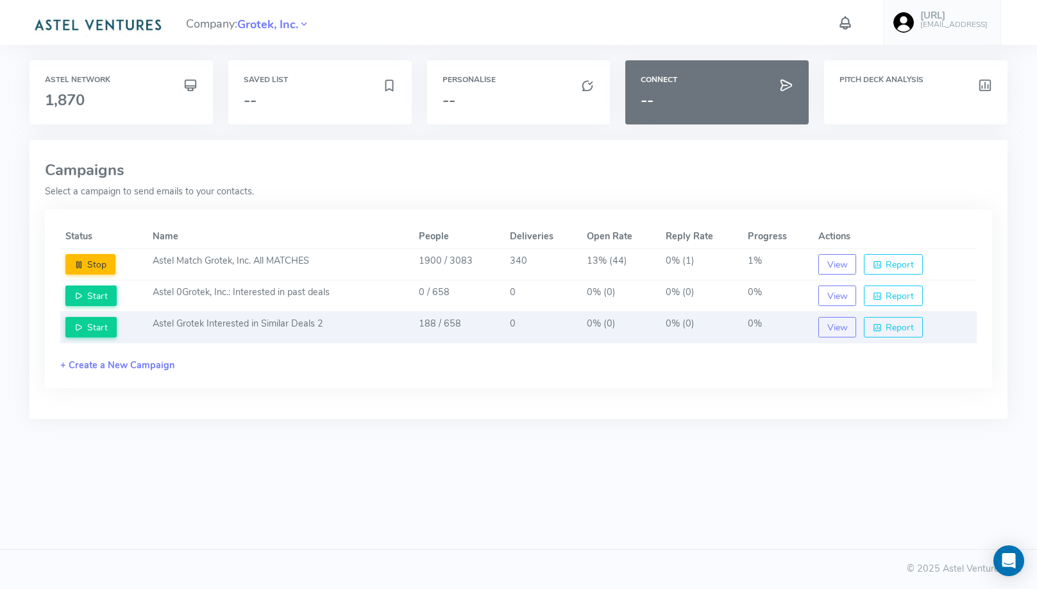
click at [385, 323] on td "Astel Grotek Interested in Similar Deals 2" at bounding box center [280, 327] width 266 height 31
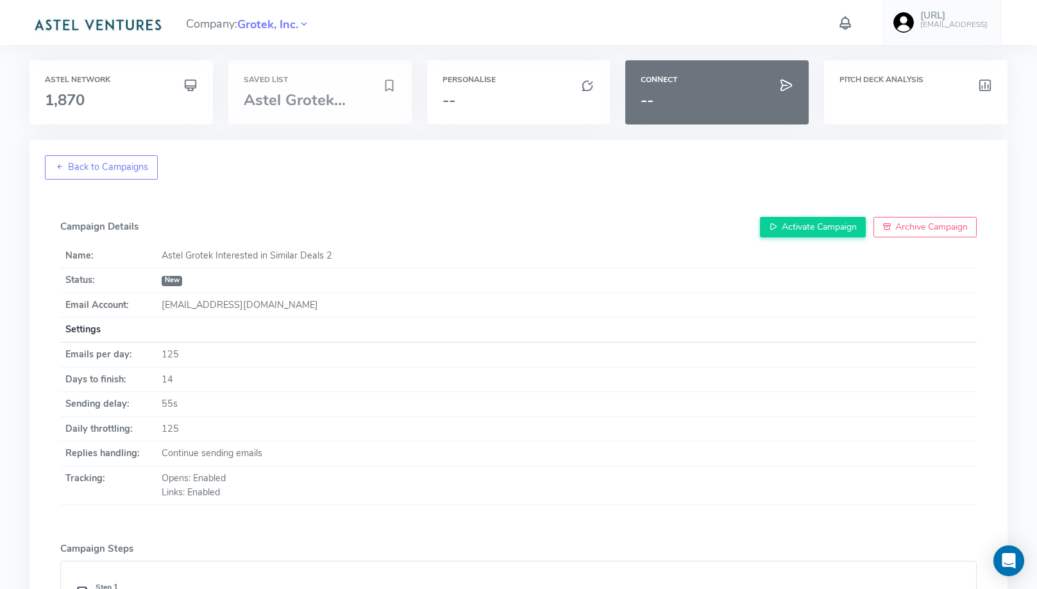
click at [298, 110] on div "Saved List Astel Grotek..." at bounding box center [319, 92] width 183 height 64
